Goal: Use online tool/utility: Utilize a website feature to perform a specific function

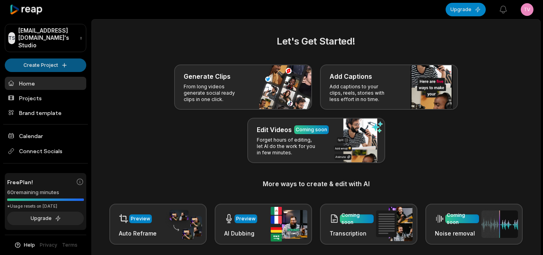
click at [54, 58] on html "TS [EMAIL_ADDRESS][DOMAIN_NAME]'s Studio Create Project Home Projects Brand tem…" at bounding box center [271, 127] width 543 height 255
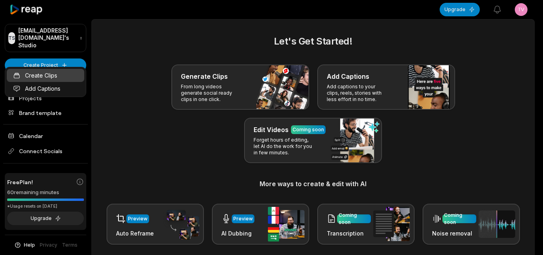
click at [64, 75] on link "Create Clips" at bounding box center [46, 75] width 78 height 13
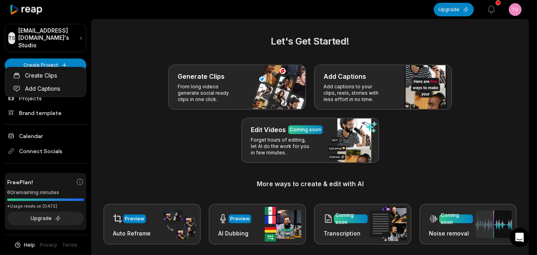
click at [55, 58] on html "TS [EMAIL_ADDRESS][DOMAIN_NAME]'s Studio Create Project Home Projects Brand tem…" at bounding box center [268, 127] width 537 height 255
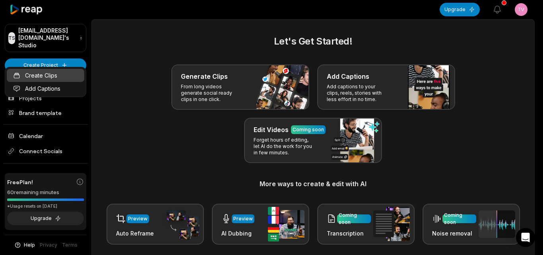
click at [56, 76] on link "Create Clips" at bounding box center [46, 75] width 78 height 13
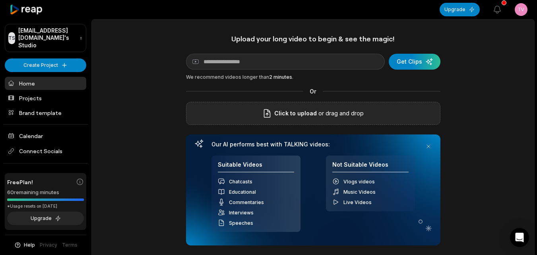
click at [268, 124] on div "Click to upload or drag and drop" at bounding box center [313, 113] width 255 height 23
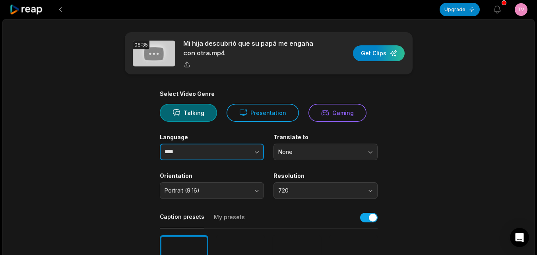
click at [253, 153] on icon "button" at bounding box center [257, 152] width 8 height 8
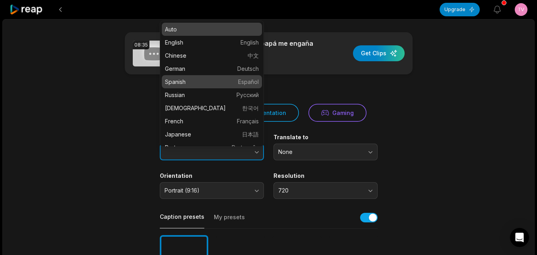
type input "*******"
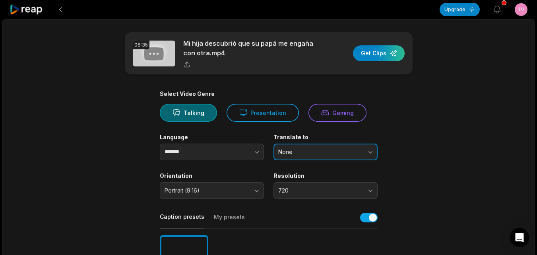
click at [315, 155] on span "None" at bounding box center [320, 151] width 84 height 7
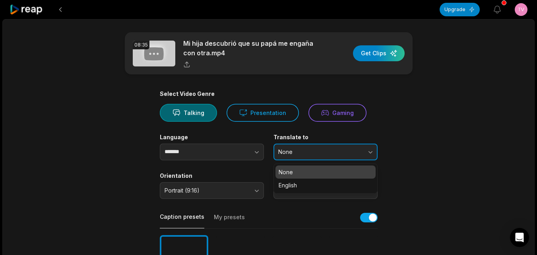
click at [309, 152] on span "None" at bounding box center [320, 151] width 84 height 7
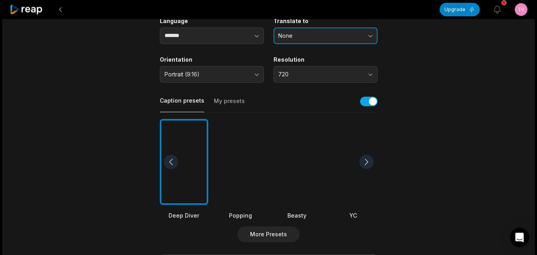
scroll to position [119, 0]
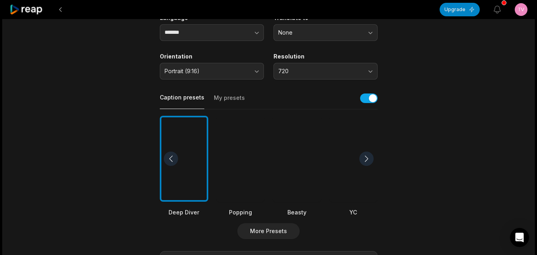
click at [293, 145] on div at bounding box center [297, 159] width 49 height 86
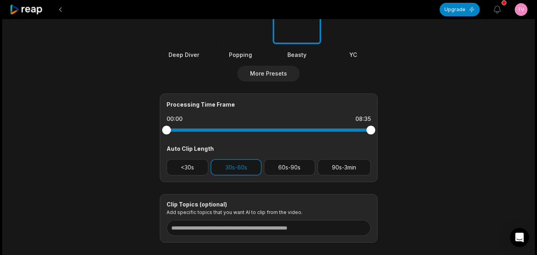
scroll to position [278, 0]
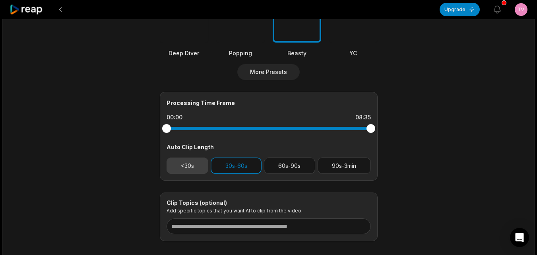
click at [197, 162] on button "<30s" at bounding box center [188, 166] width 42 height 16
click at [252, 163] on button "30s-60s" at bounding box center [236, 166] width 51 height 16
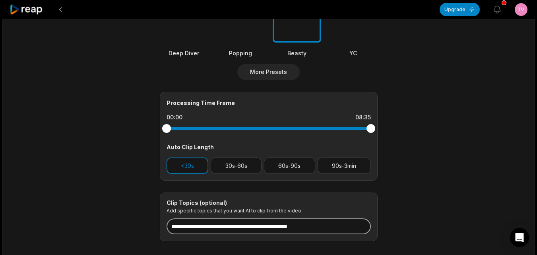
click at [260, 227] on input at bounding box center [269, 226] width 204 height 16
type input "*"
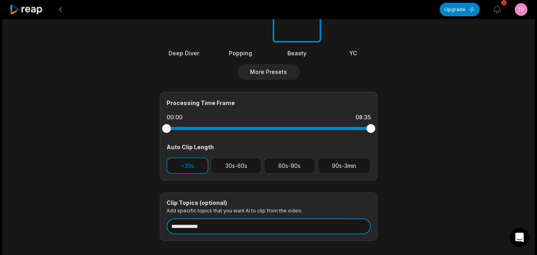
drag, startPoint x: 223, startPoint y: 230, endPoint x: 144, endPoint y: 225, distance: 79.3
type input "**********"
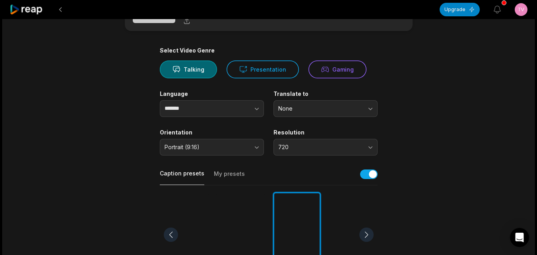
scroll to position [0, 0]
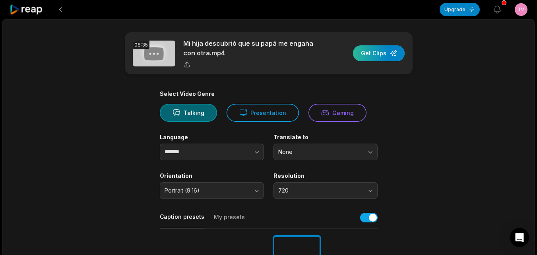
click at [377, 55] on div "button" at bounding box center [379, 53] width 52 height 16
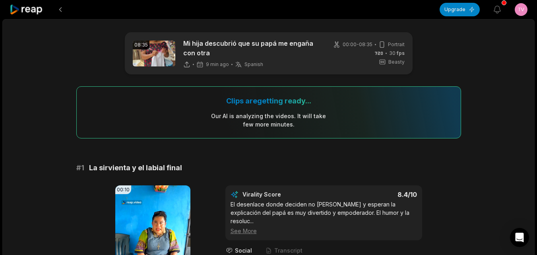
click at [36, 7] on icon at bounding box center [27, 9] width 34 height 11
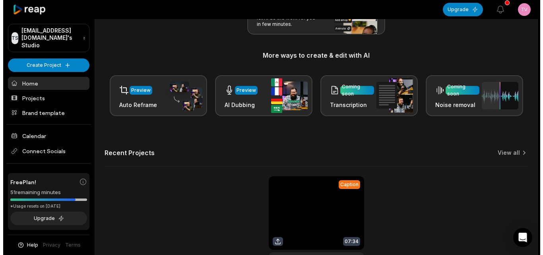
scroll to position [159, 0]
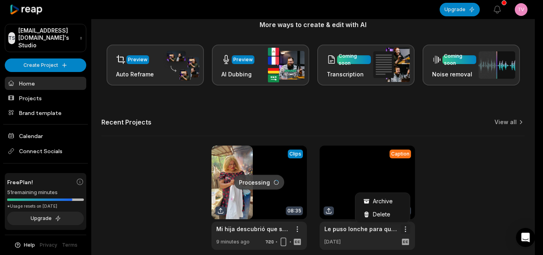
click at [379, 217] on span "Delete" at bounding box center [382, 214] width 18 height 8
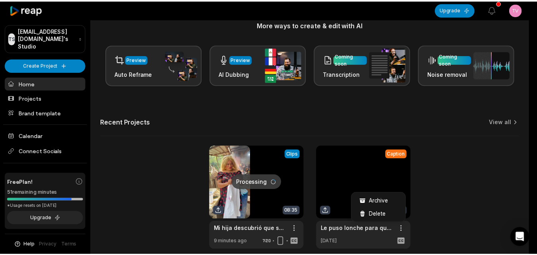
scroll to position [0, 0]
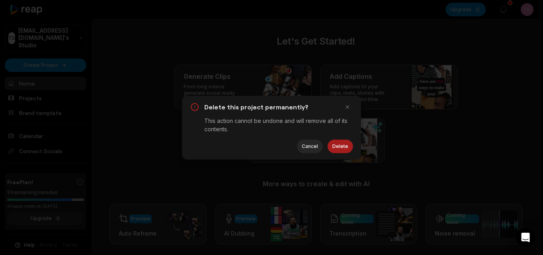
click at [336, 148] on button "Delete" at bounding box center [340, 147] width 25 height 14
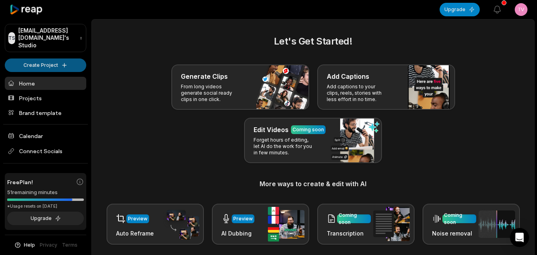
click at [61, 54] on html "TS Tvakkst@telegmail.com's Studio Create Project Home Projects Brand template C…" at bounding box center [268, 127] width 537 height 255
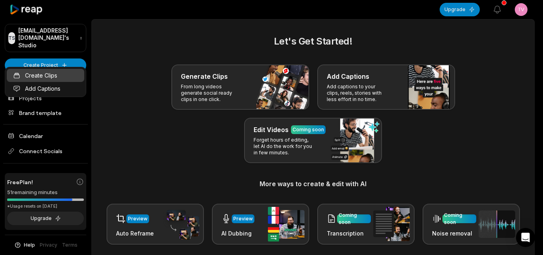
click at [60, 72] on link "Create Clips" at bounding box center [46, 75] width 78 height 13
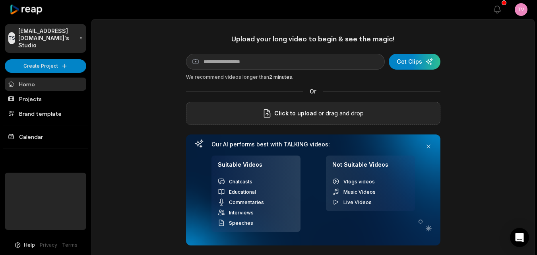
click at [292, 109] on span "Click to upload" at bounding box center [295, 114] width 43 height 10
click at [0, 0] on input "Click to upload" at bounding box center [0, 0] width 0 height 0
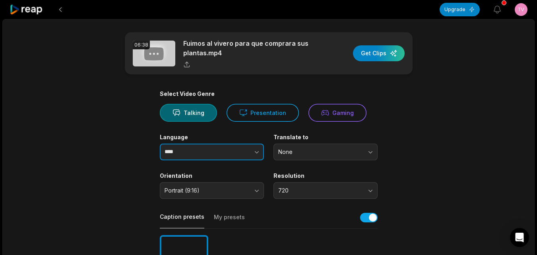
click at [227, 152] on button "button" at bounding box center [240, 152] width 45 height 17
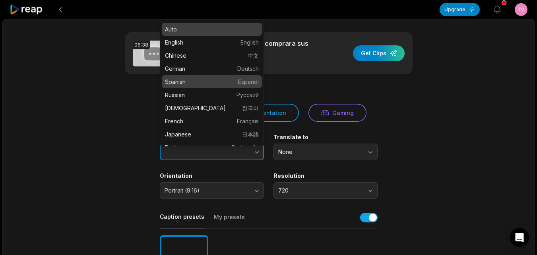
type input "*******"
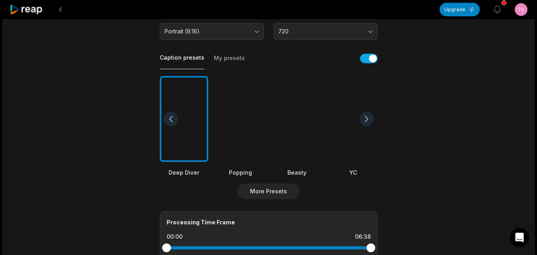
click at [290, 144] on div at bounding box center [297, 119] width 49 height 86
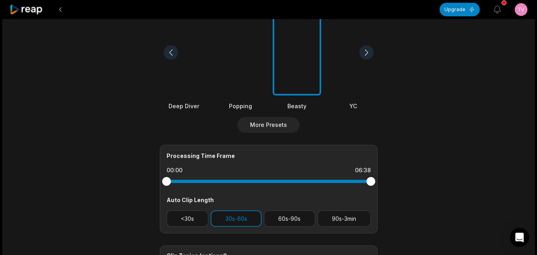
scroll to position [318, 0]
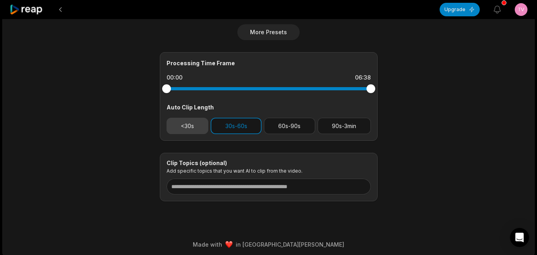
click at [200, 122] on button "<30s" at bounding box center [188, 126] width 42 height 16
click at [225, 125] on button "30s-60s" at bounding box center [236, 126] width 51 height 16
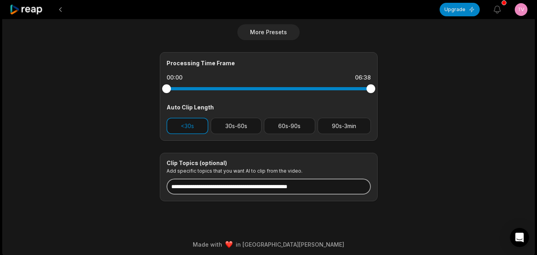
click at [224, 187] on input at bounding box center [269, 187] width 204 height 16
paste input "**********"
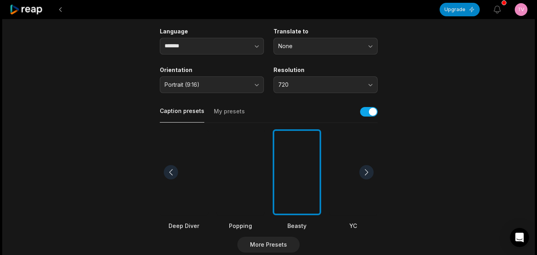
scroll to position [40, 0]
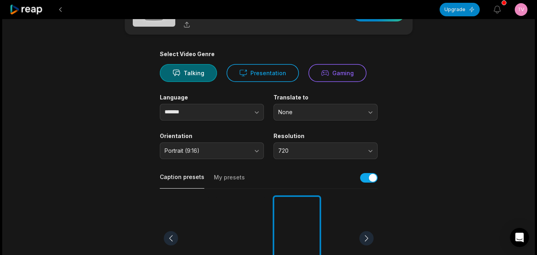
type input "**********"
click at [369, 18] on div at bounding box center [225, 9] width 430 height 19
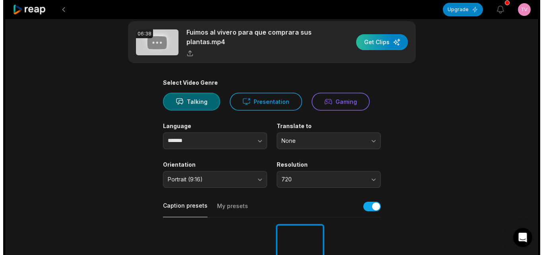
scroll to position [0, 0]
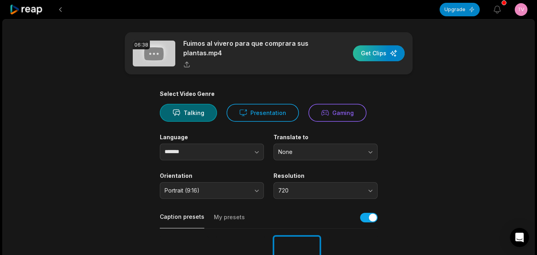
click at [372, 56] on div "button" at bounding box center [379, 53] width 52 height 16
